Goal: Task Accomplishment & Management: Complete application form

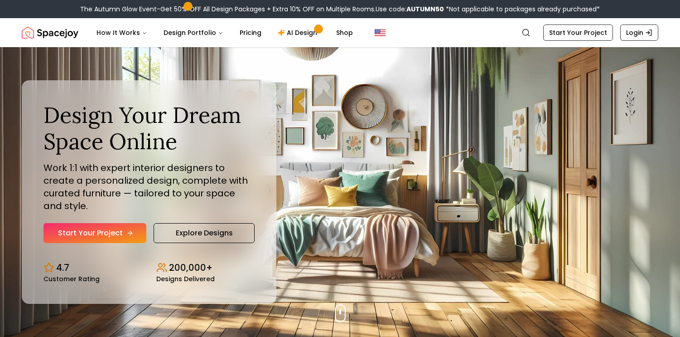
click at [92, 230] on link "Start Your Project" at bounding box center [95, 233] width 103 height 20
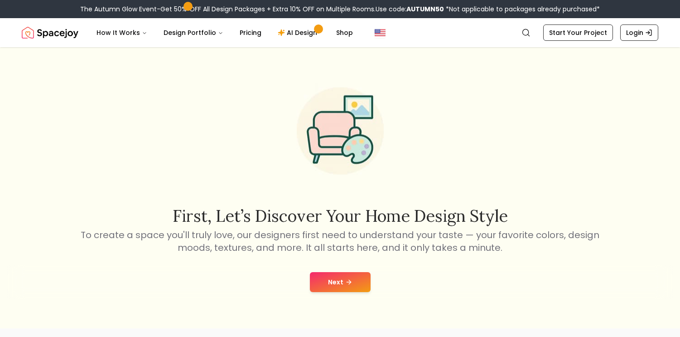
scroll to position [17, 0]
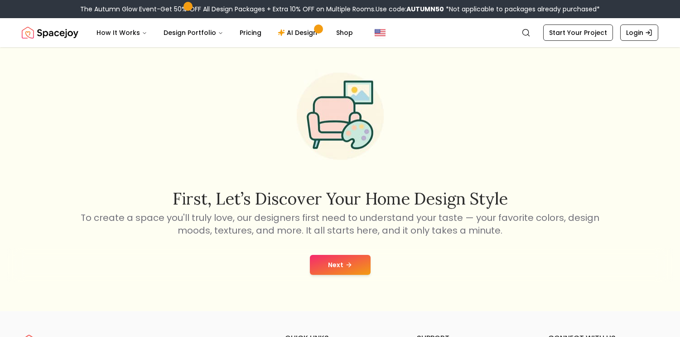
click at [342, 262] on button "Next" at bounding box center [340, 265] width 61 height 20
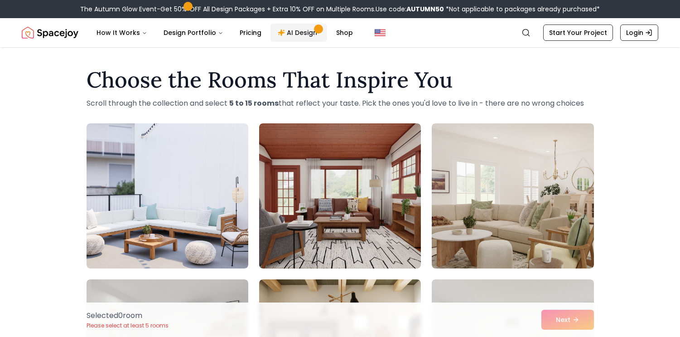
click at [304, 29] on link "AI Design" at bounding box center [299, 33] width 57 height 18
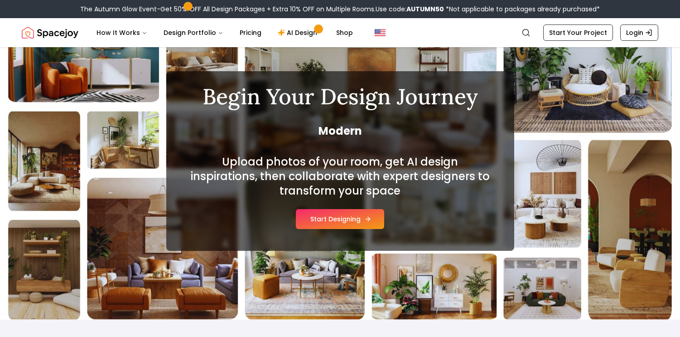
click at [315, 218] on button "Start Designing" at bounding box center [340, 219] width 88 height 20
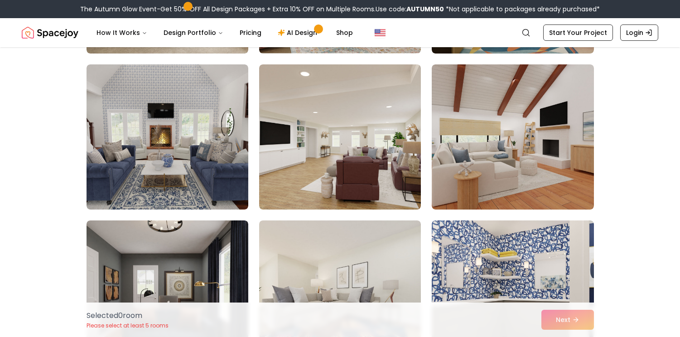
scroll to position [682, 0]
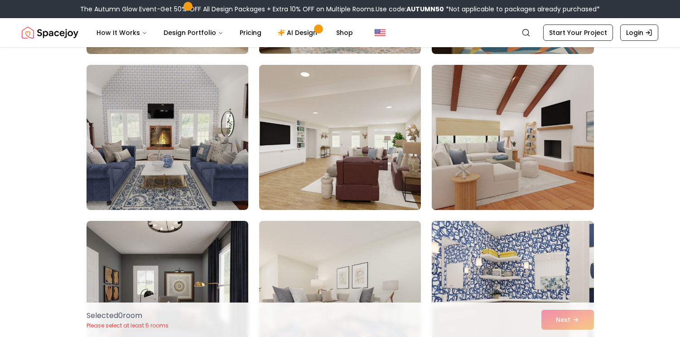
click at [516, 165] on img at bounding box center [513, 137] width 170 height 152
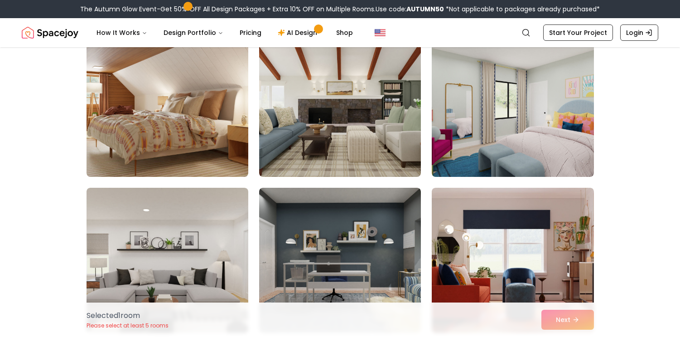
scroll to position [1184, 0]
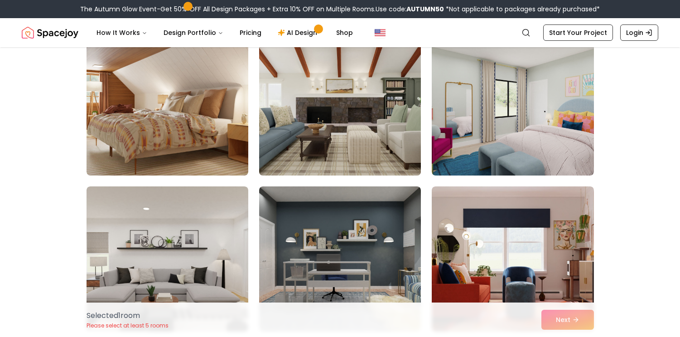
click at [340, 131] on img at bounding box center [340, 103] width 170 height 152
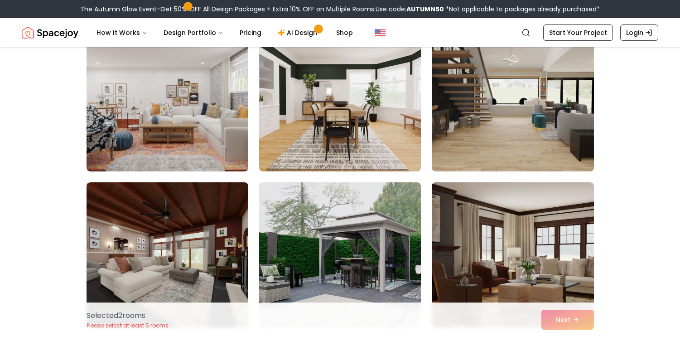
scroll to position [1979, 0]
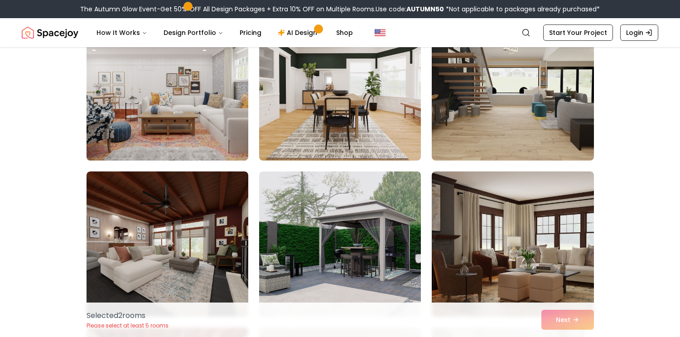
click at [190, 118] on img at bounding box center [167, 88] width 170 height 152
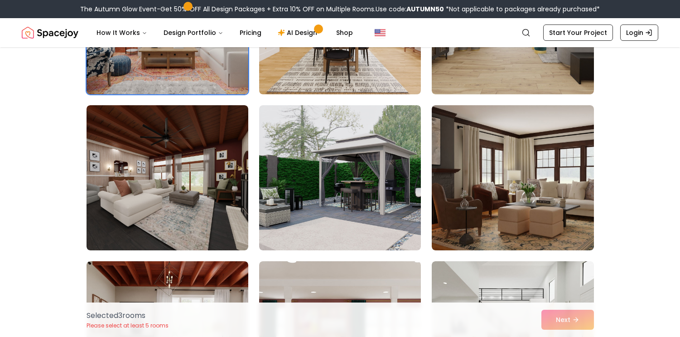
scroll to position [2058, 0]
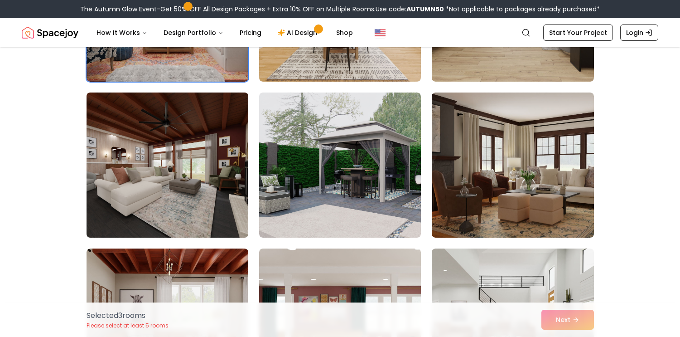
click at [184, 187] on img at bounding box center [167, 165] width 170 height 152
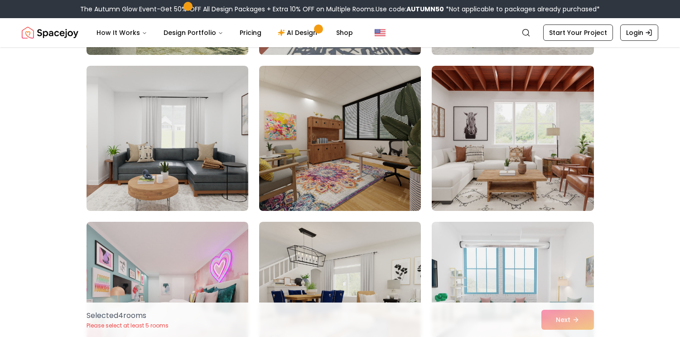
scroll to position [2711, 0]
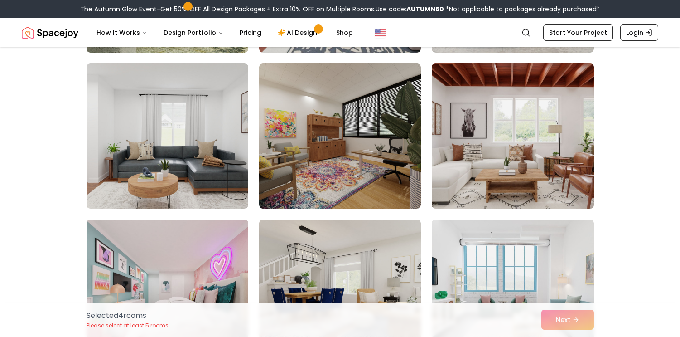
click at [523, 186] on img at bounding box center [513, 136] width 170 height 152
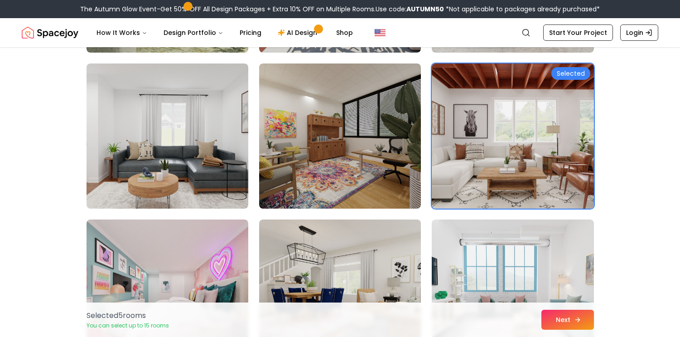
click at [575, 318] on icon at bounding box center [577, 319] width 7 height 7
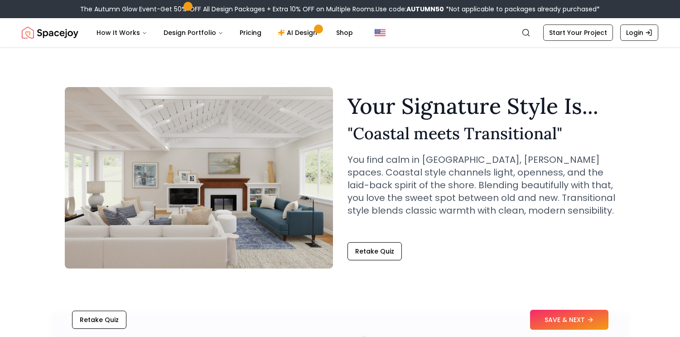
scroll to position [16, 0]
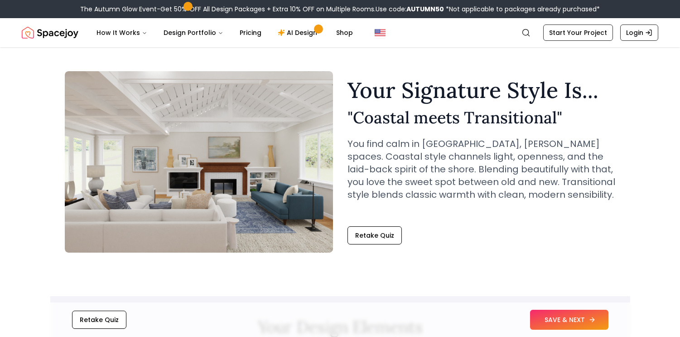
click at [550, 321] on button "SAVE & NEXT" at bounding box center [569, 320] width 78 height 20
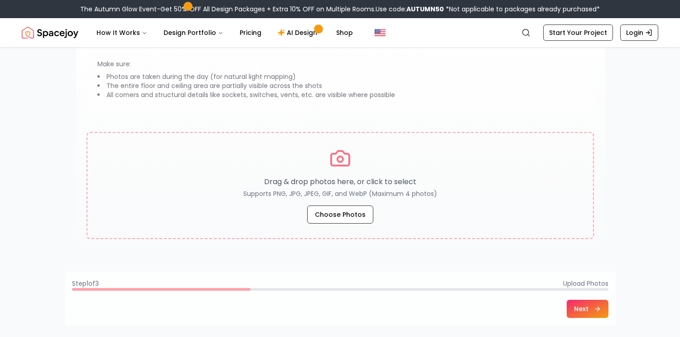
scroll to position [124, 0]
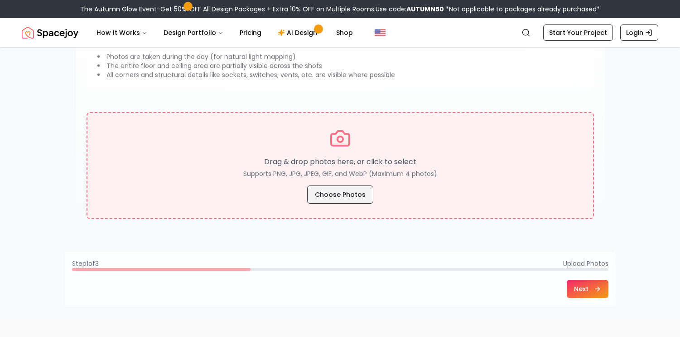
click at [337, 194] on button "Choose Photos" at bounding box center [340, 194] width 66 height 18
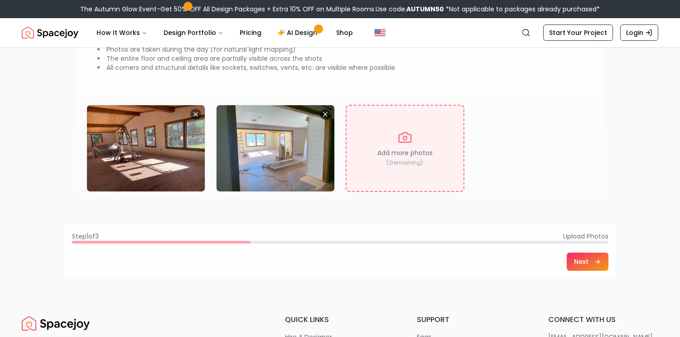
scroll to position [131, 0]
click at [574, 261] on button "Next" at bounding box center [588, 261] width 42 height 18
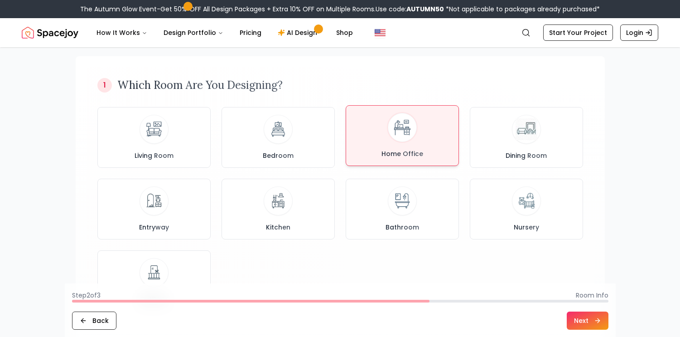
scroll to position [58, 0]
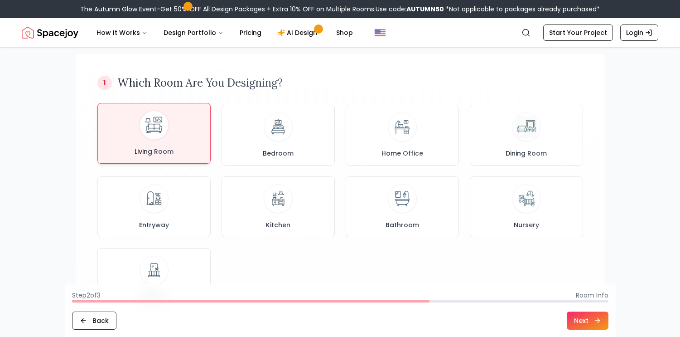
click at [151, 123] on img at bounding box center [154, 125] width 24 height 24
click at [584, 316] on button "Next" at bounding box center [588, 320] width 42 height 18
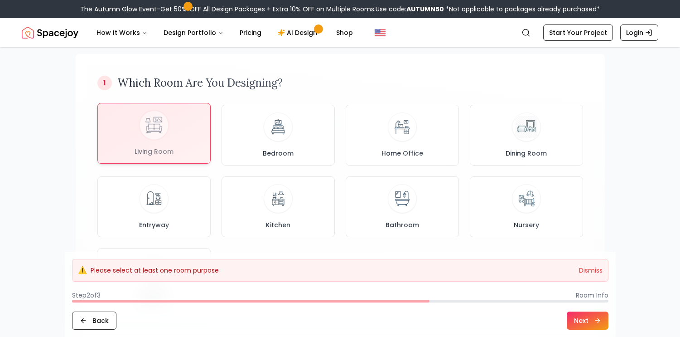
click at [183, 142] on div at bounding box center [154, 133] width 112 height 60
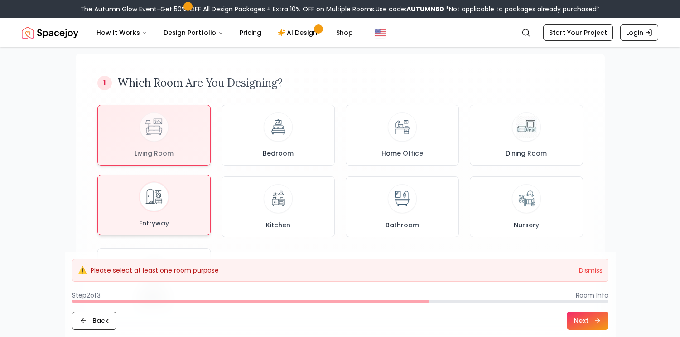
click at [181, 192] on div "Entryway" at bounding box center [154, 204] width 98 height 45
click at [184, 138] on div "Living Room" at bounding box center [154, 133] width 98 height 45
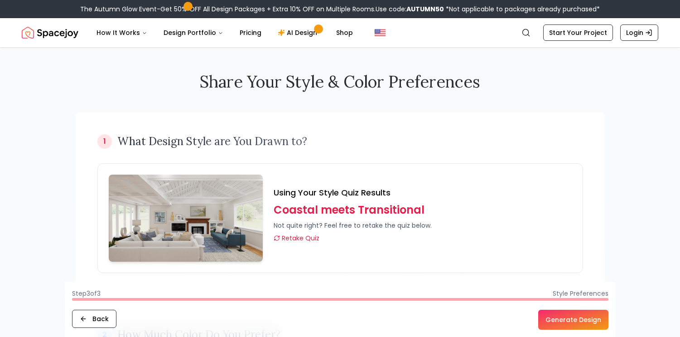
scroll to position [266, 0]
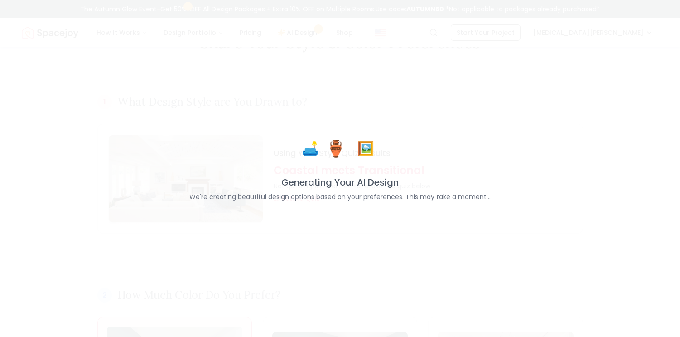
scroll to position [39, 0]
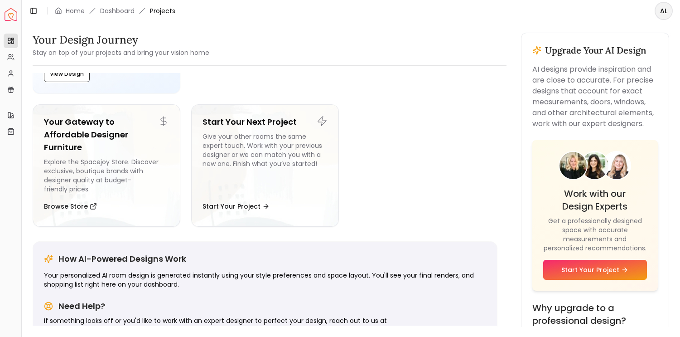
scroll to position [80, 0]
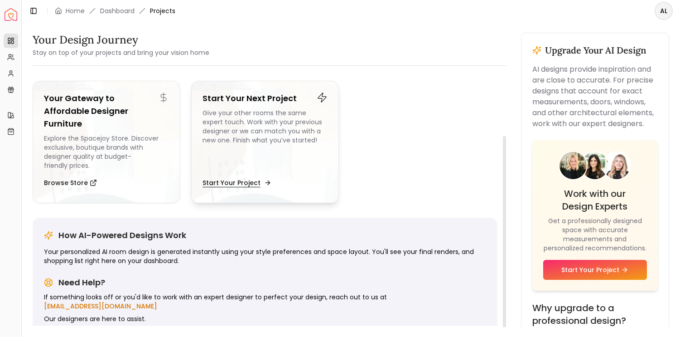
click at [242, 185] on button "Start Your Project" at bounding box center [236, 183] width 67 height 18
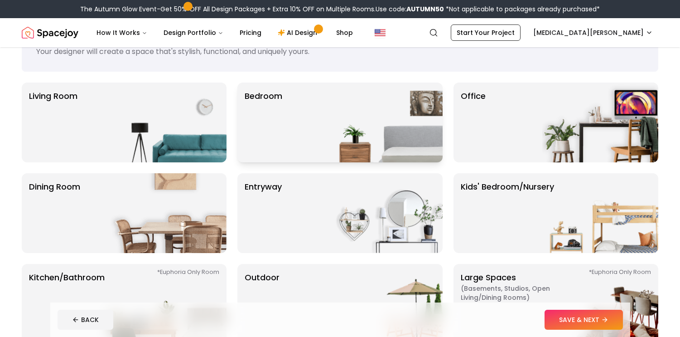
scroll to position [44, 0]
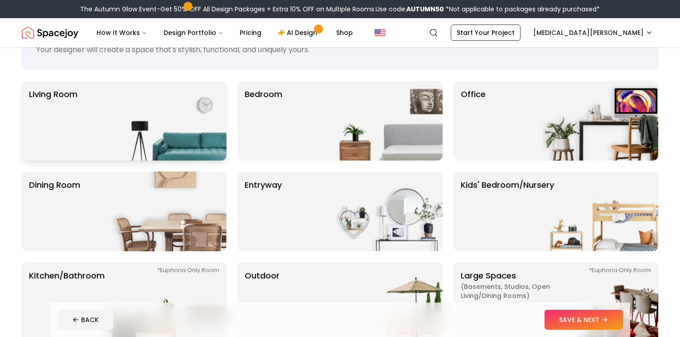
click at [167, 120] on img at bounding box center [169, 121] width 116 height 80
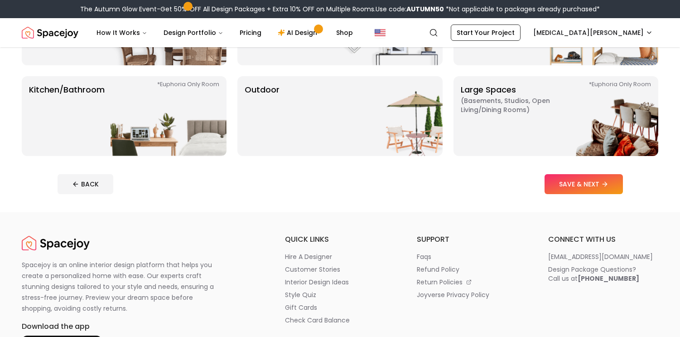
scroll to position [227, 0]
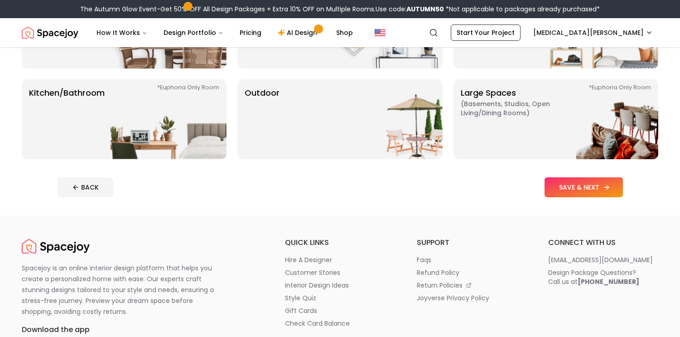
click at [563, 190] on button "SAVE & NEXT" at bounding box center [584, 187] width 78 height 20
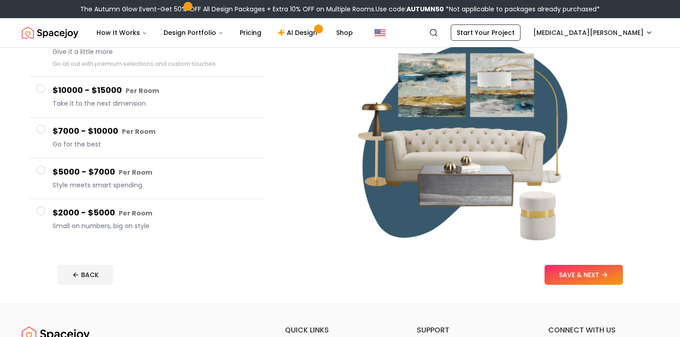
scroll to position [110, 0]
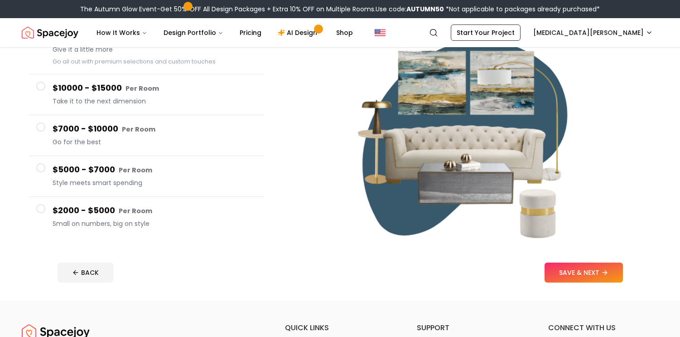
click at [39, 208] on span at bounding box center [40, 208] width 9 height 9
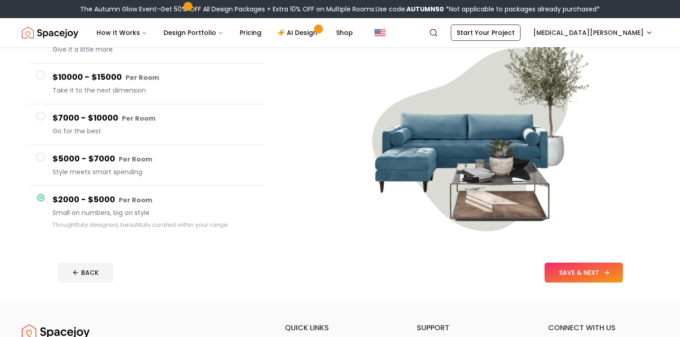
click at [595, 273] on button "SAVE & NEXT" at bounding box center [584, 272] width 78 height 20
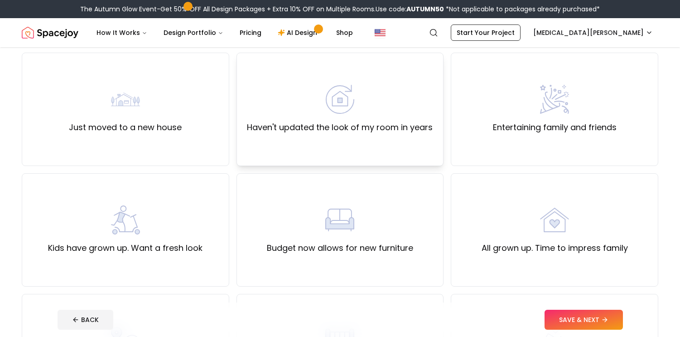
scroll to position [78, 0]
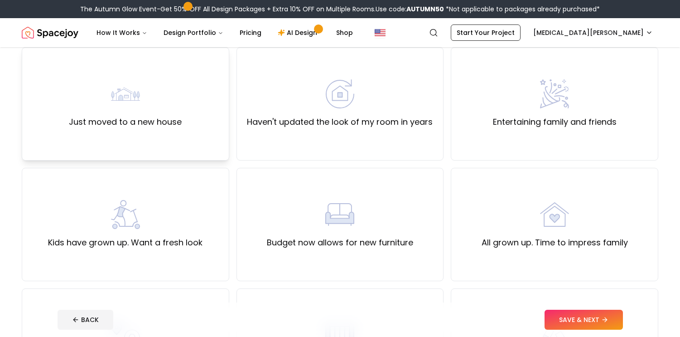
click at [147, 116] on label "Just moved to a new house" at bounding box center [125, 122] width 113 height 13
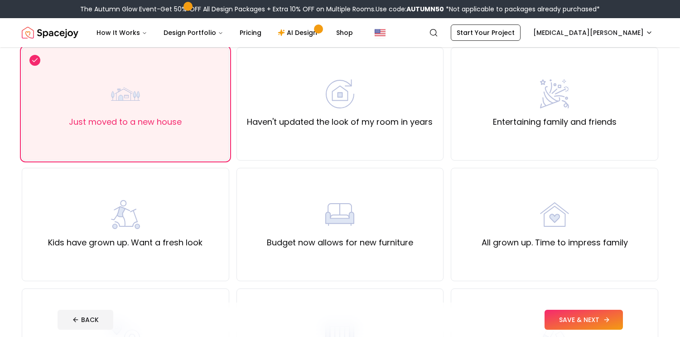
click at [582, 320] on button "SAVE & NEXT" at bounding box center [584, 320] width 78 height 20
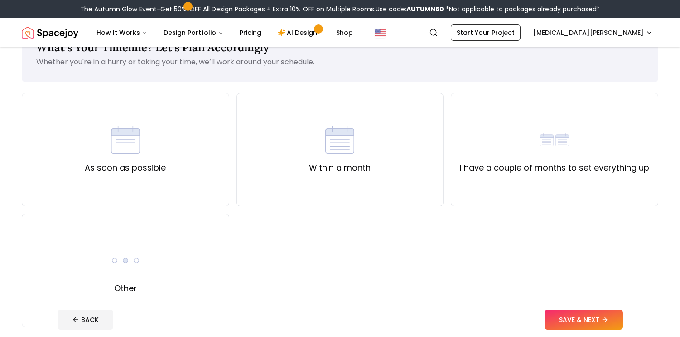
scroll to position [44, 0]
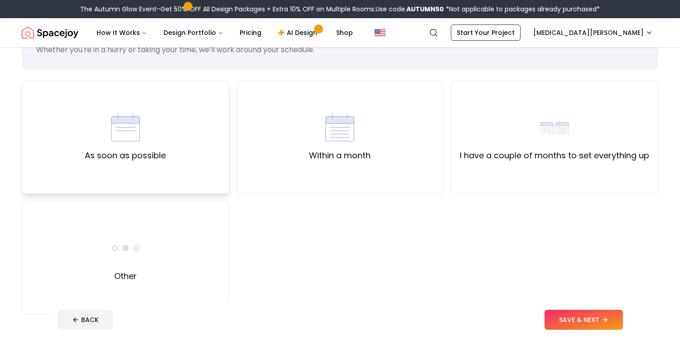
click at [159, 144] on div "As soon as possible" at bounding box center [125, 137] width 81 height 49
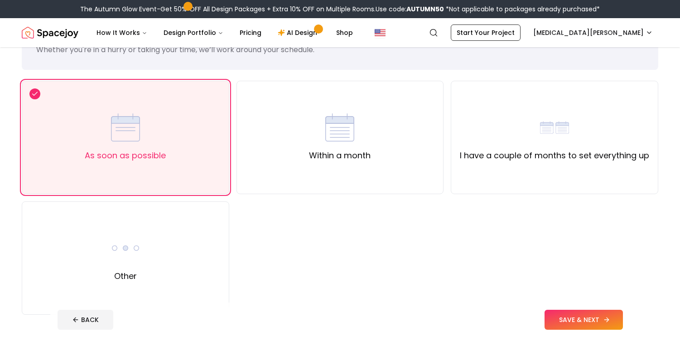
click at [584, 320] on button "SAVE & NEXT" at bounding box center [584, 320] width 78 height 20
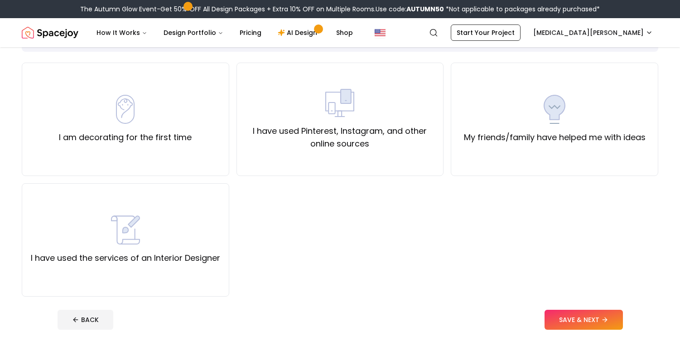
scroll to position [64, 0]
click at [167, 123] on div "I am decorating for the first time" at bounding box center [125, 117] width 133 height 49
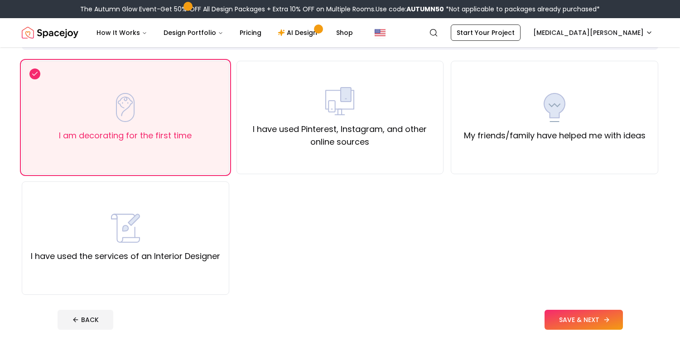
click at [570, 319] on button "SAVE & NEXT" at bounding box center [584, 320] width 78 height 20
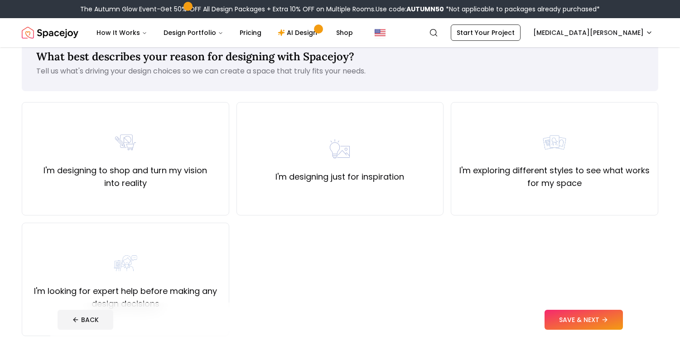
scroll to position [44, 0]
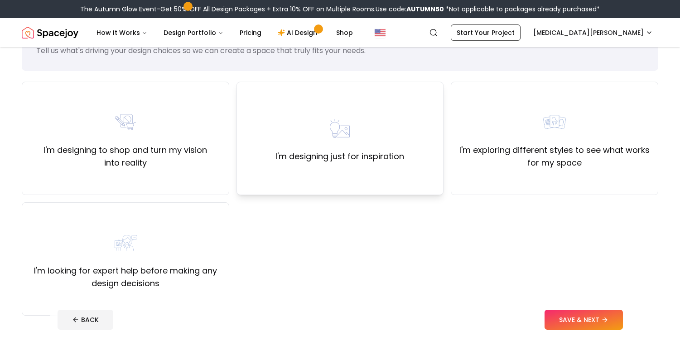
click at [369, 150] on label "I'm designing just for inspiration" at bounding box center [340, 156] width 129 height 13
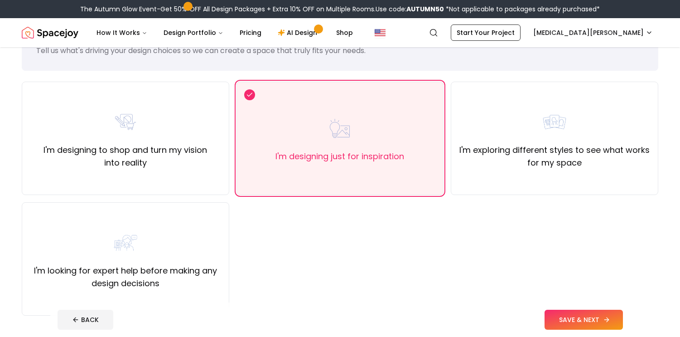
click at [597, 317] on button "SAVE & NEXT" at bounding box center [584, 320] width 78 height 20
